Goal: Find specific page/section: Find specific page/section

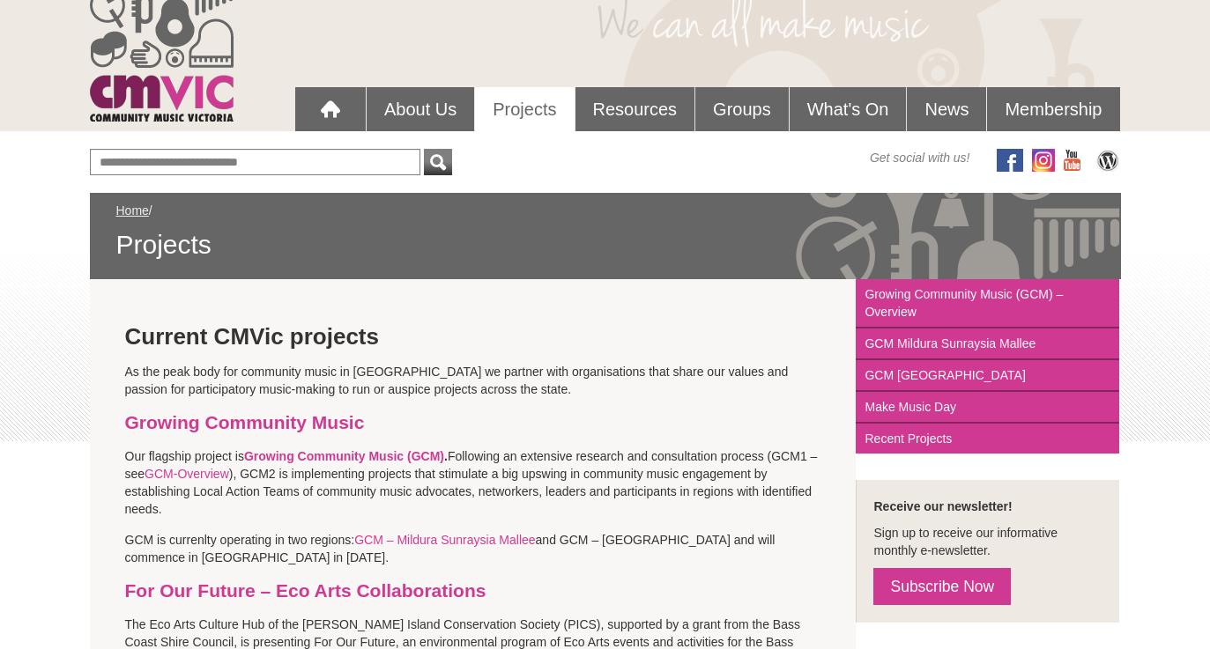
scroll to position [84, 0]
click at [379, 459] on link "Growing Community Music (GCM)" at bounding box center [344, 456] width 200 height 14
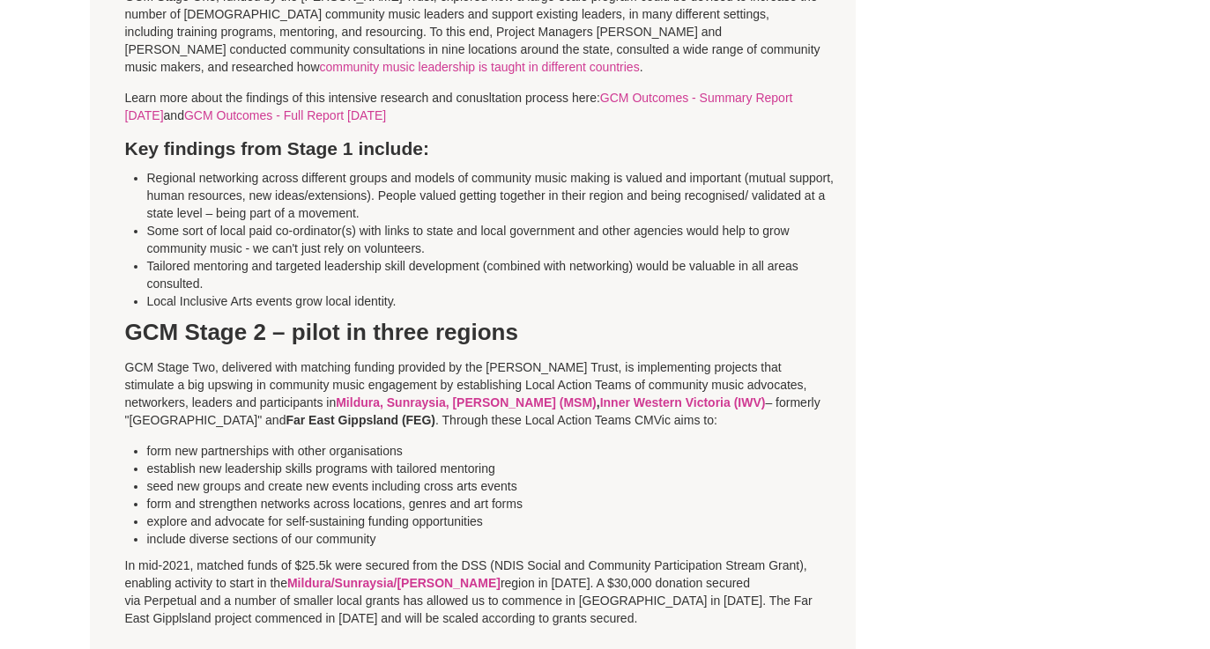
scroll to position [1738, 0]
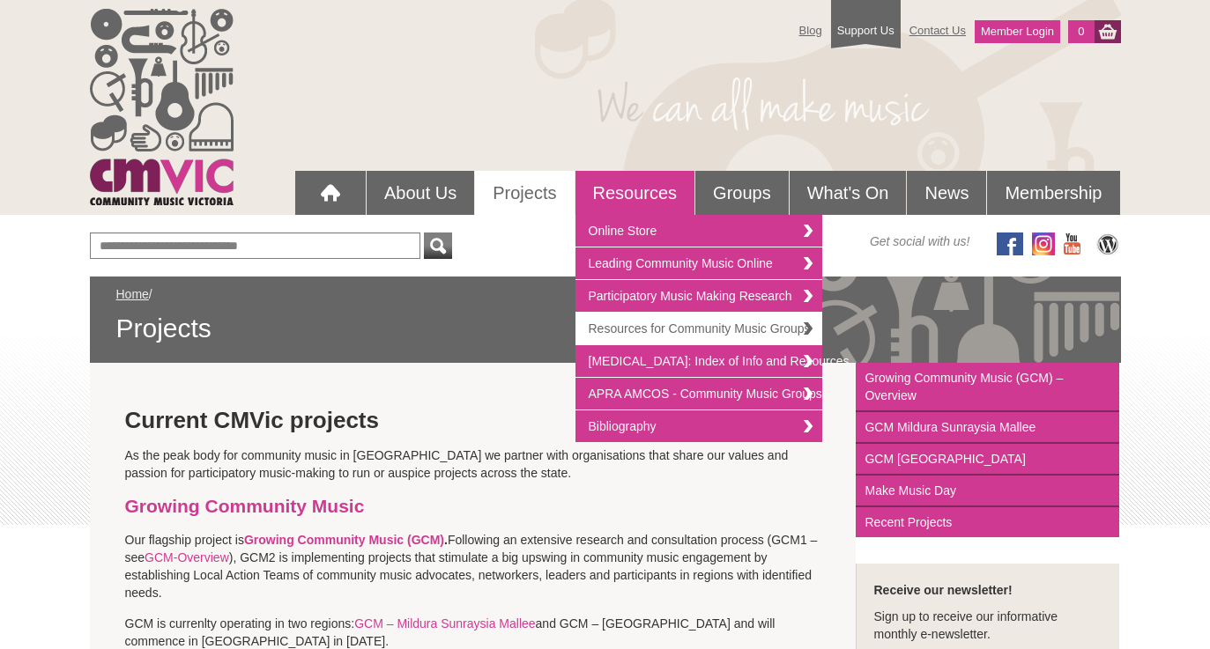
click at [651, 326] on link "Resources for Community Music Groups" at bounding box center [698, 329] width 247 height 33
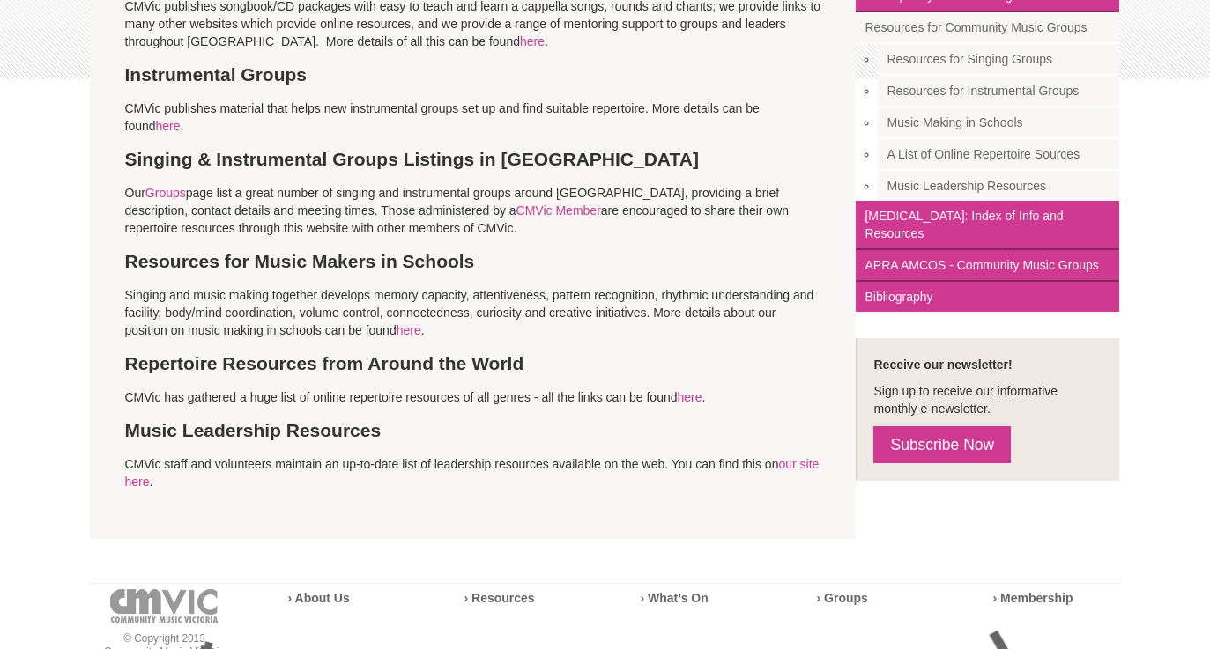
scroll to position [447, 0]
